Goal: Transaction & Acquisition: Purchase product/service

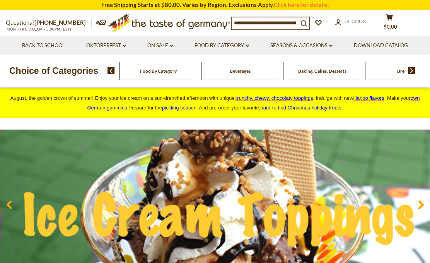
click at [173, 43] on link "On Sale dropdown_arrow" at bounding box center [160, 45] width 26 height 9
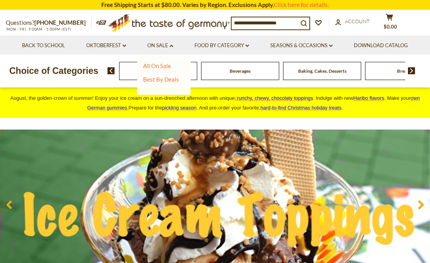
click at [162, 64] on link "All On Sale" at bounding box center [157, 65] width 28 height 7
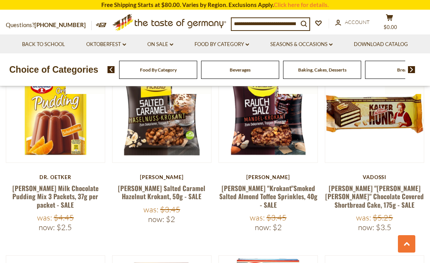
scroll to position [1479, 0]
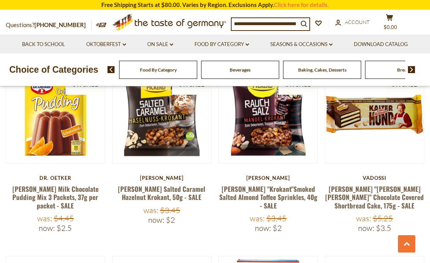
click at [122, 46] on link "Oktoberfest dropdown_arrow" at bounding box center [106, 44] width 40 height 9
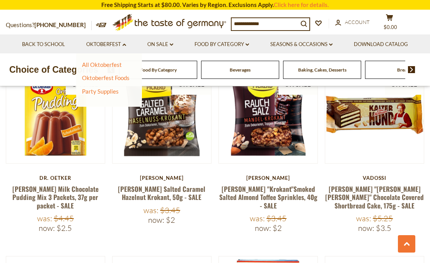
click at [172, 41] on link "On Sale dropdown_arrow" at bounding box center [160, 44] width 26 height 9
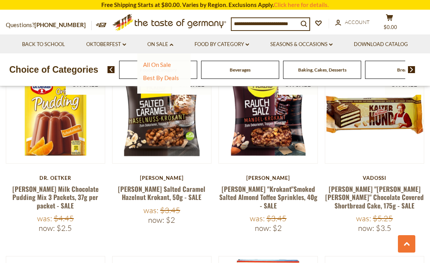
click at [253, 41] on li "Food By Category dropdown_arrow All Food By Category Taste of Germany Collectio…" at bounding box center [222, 43] width 75 height 19
click at [248, 47] on link "Food By Category dropdown_arrow" at bounding box center [222, 44] width 55 height 9
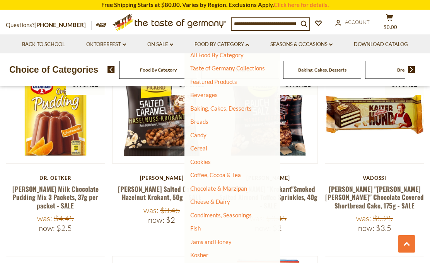
click at [258, 143] on ul "All Food By Category Taste of Germany Collections Featured Products [GEOGRAPHIC…" at bounding box center [229, 228] width 79 height 355
click at [228, 177] on link "Coffee, Cocoa & Tea" at bounding box center [215, 175] width 51 height 7
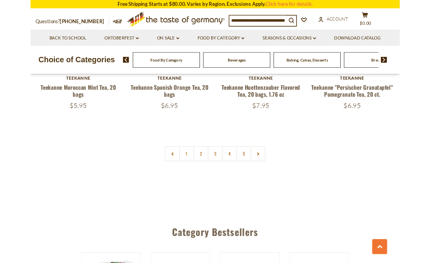
scroll to position [1741, 0]
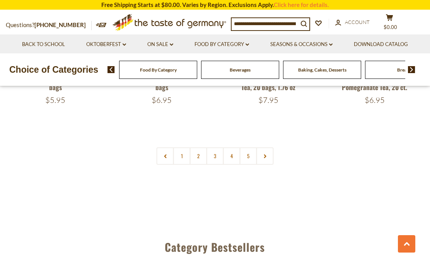
click at [15, 0] on section "Free Shipping Starts at $80.00. Varies by Region. Exclusions Apply. Click here …" at bounding box center [215, 5] width 430 height 10
